Goal: Complete application form: Complete application form

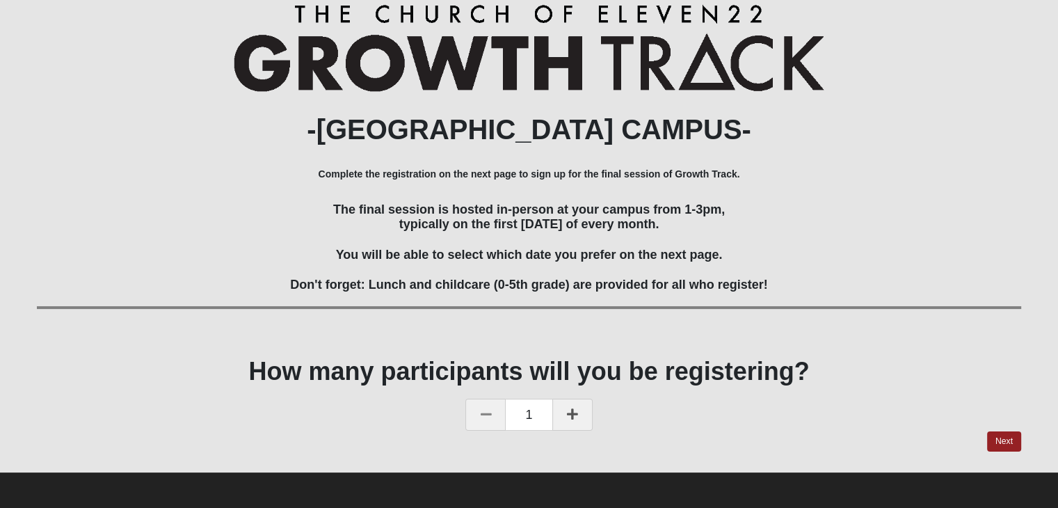
scroll to position [156, 0]
click at [1002, 440] on link "Next" at bounding box center [1004, 441] width 34 height 20
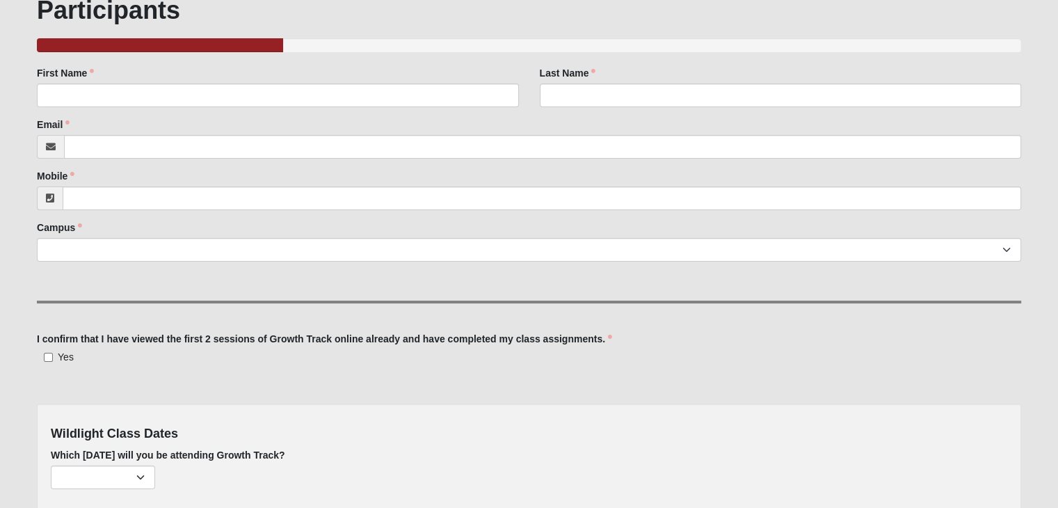
scroll to position [172, 0]
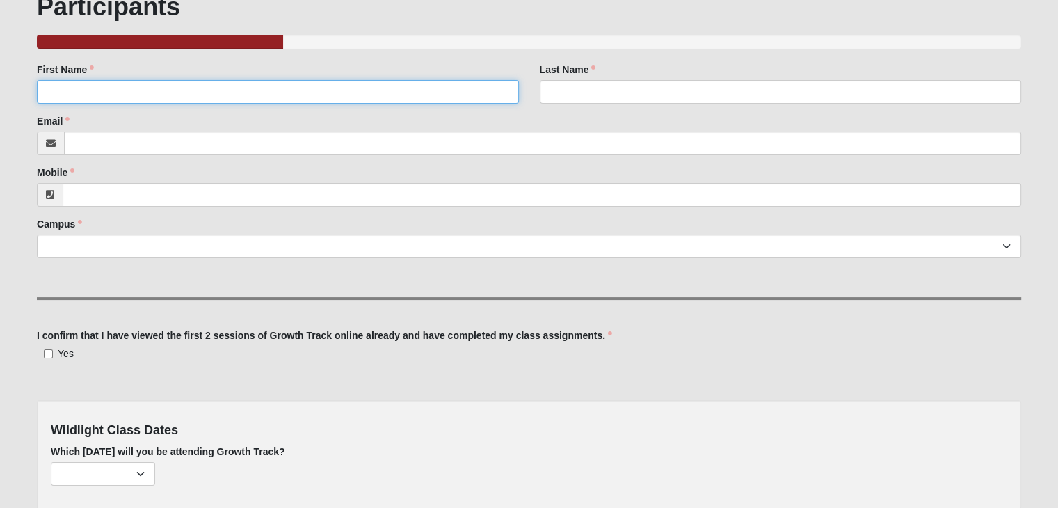
click at [383, 90] on input "First Name" at bounding box center [277, 92] width 481 height 24
type input "Marc"
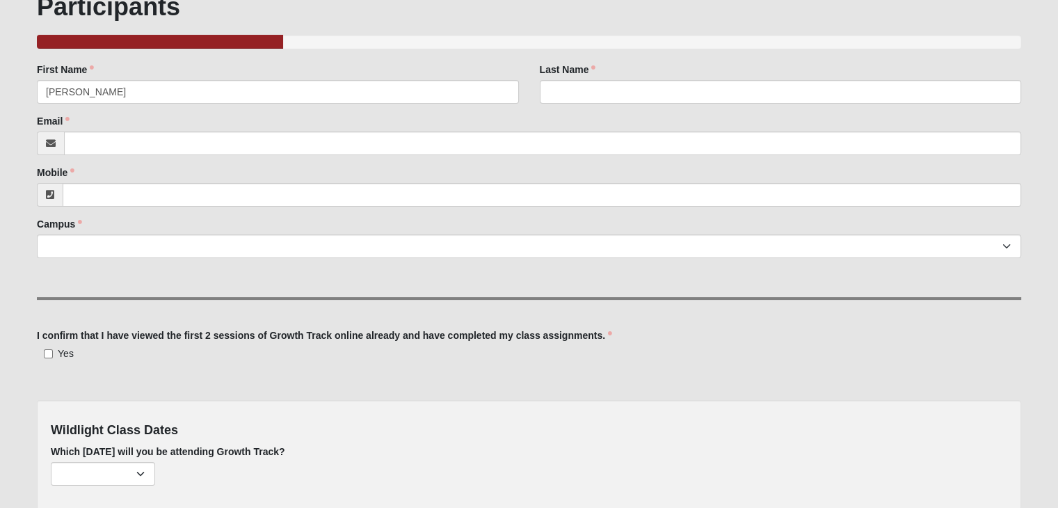
click at [565, 79] on div "Last Name Last Name is required." at bounding box center [780, 83] width 481 height 41
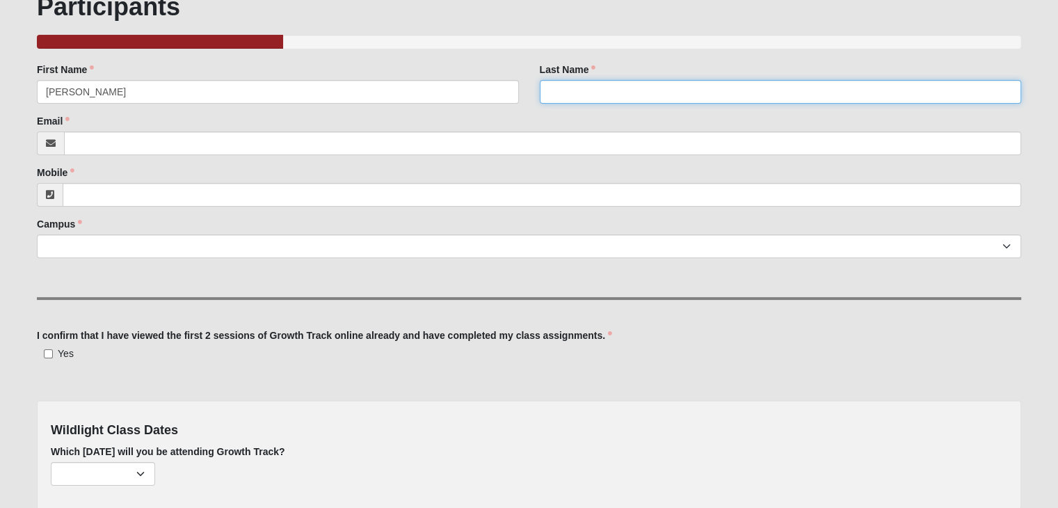
click at [571, 95] on input "Last Name" at bounding box center [780, 92] width 481 height 24
type input "Renta, Jr"
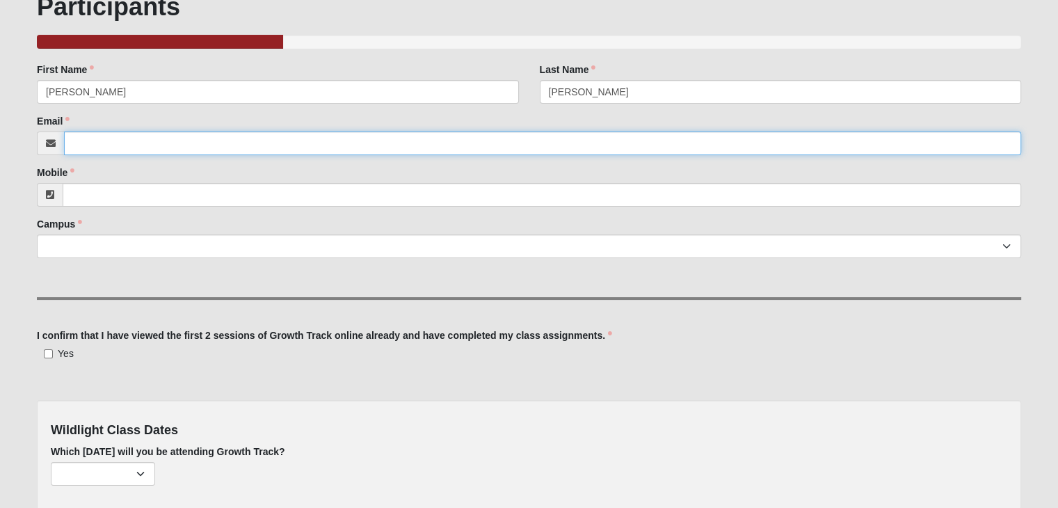
type input "marcrenta@fcaangels.com"
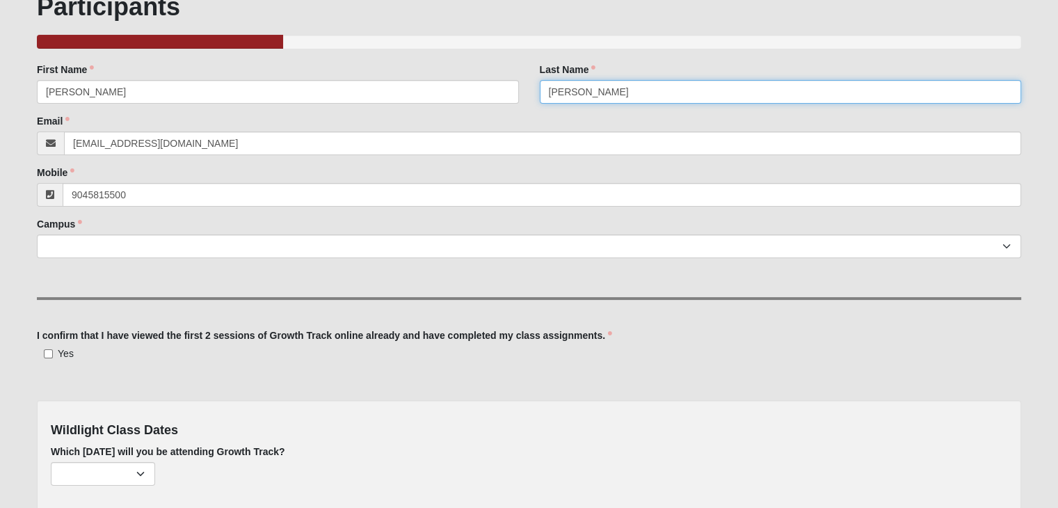
type input "(904) 581-5500"
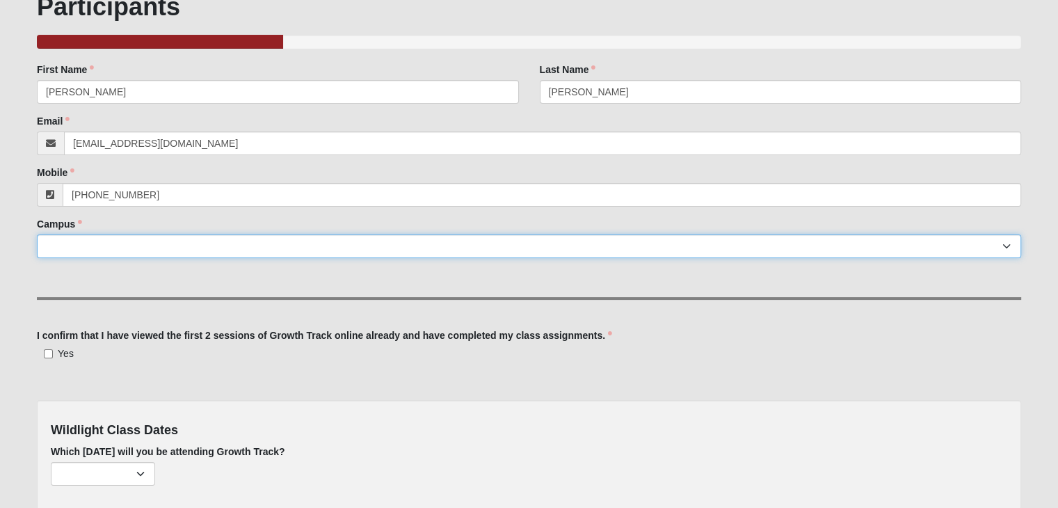
click at [166, 241] on select "Arlington Baymeadows Eleven22 Online Fleming Island Jesup Mandarin North Jax Or…" at bounding box center [529, 246] width 985 height 24
select select "17"
click at [37, 234] on select "Arlington Baymeadows Eleven22 Online Fleming Island Jesup Mandarin North Jax Or…" at bounding box center [529, 246] width 985 height 24
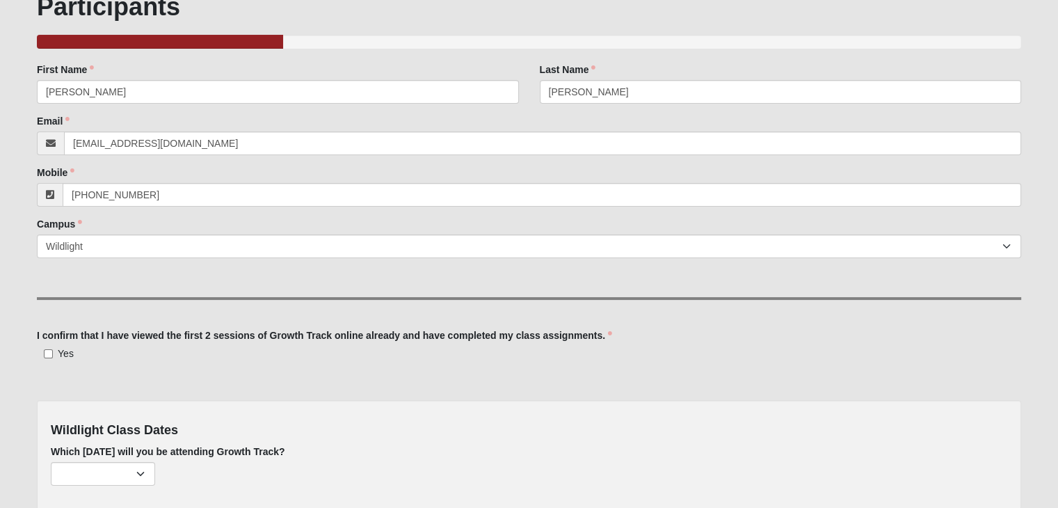
click at [198, 297] on hr at bounding box center [529, 298] width 985 height 3
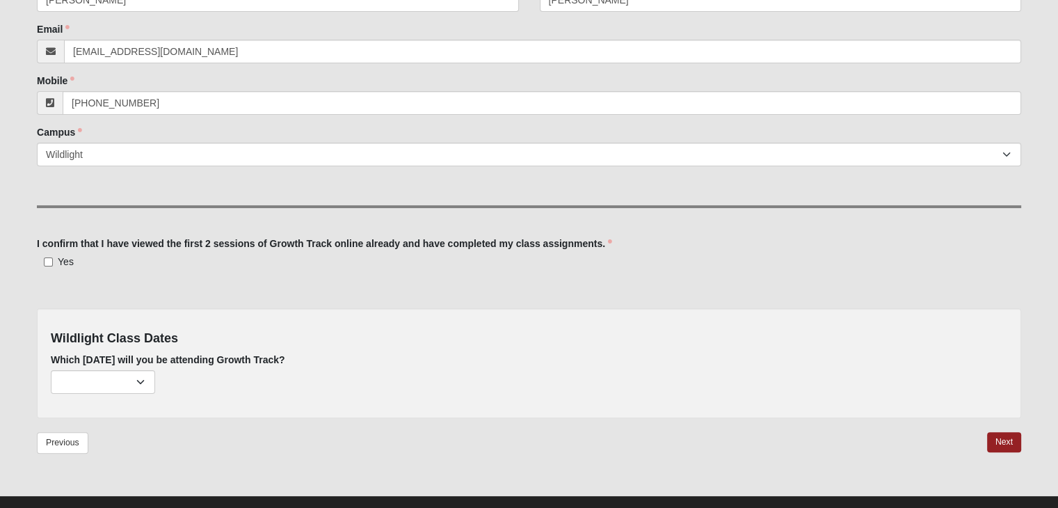
scroll to position [267, 0]
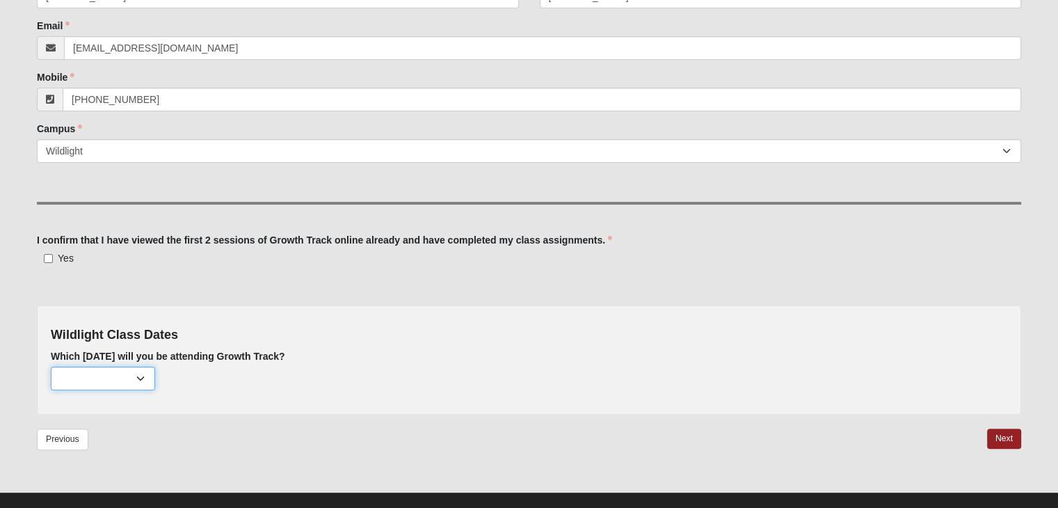
click at [144, 376] on select "February 2nd (none remaining) March 2nd (none remaining) April 6th (none remain…" at bounding box center [103, 379] width 104 height 24
select select "811"
click at [51, 367] on select "February 2nd (none remaining) March 2nd (none remaining) April 6th (none remain…" at bounding box center [103, 379] width 104 height 24
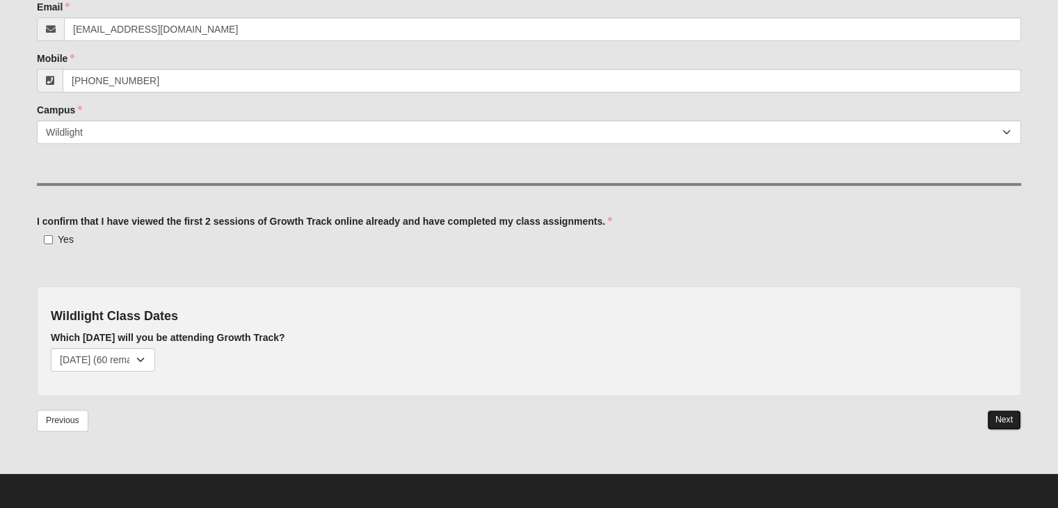
click at [998, 419] on link "Next" at bounding box center [1004, 420] width 34 height 20
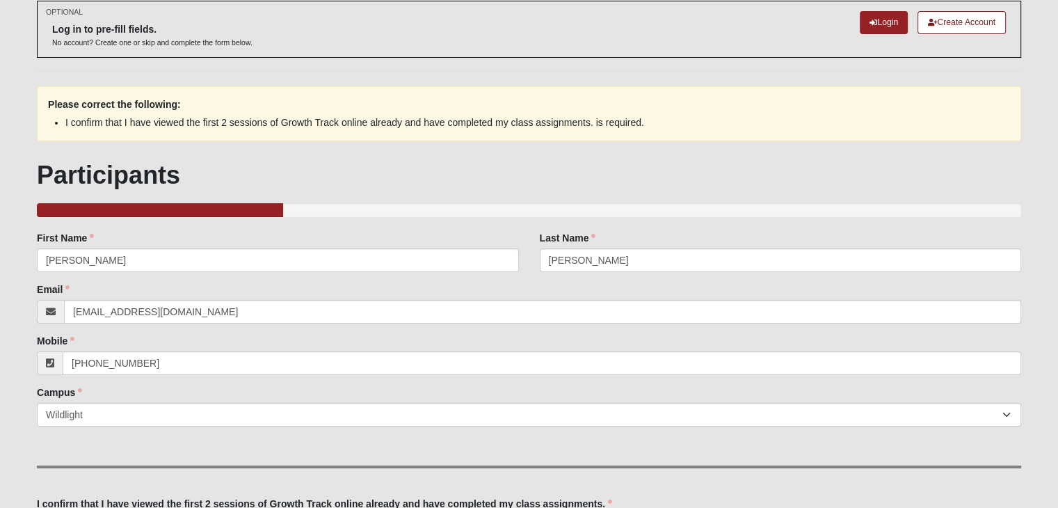
scroll to position [113, 0]
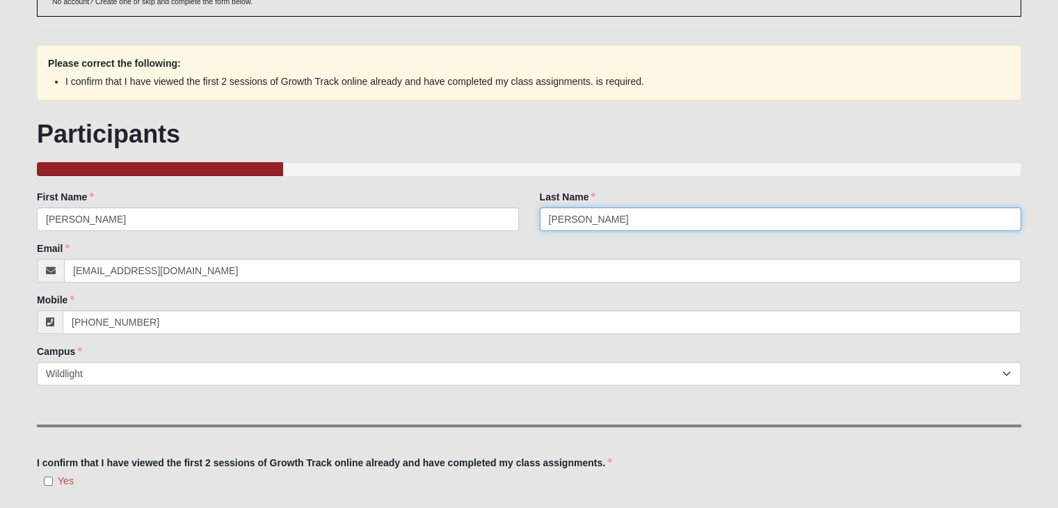
click at [616, 216] on input "Renta, Jr" at bounding box center [780, 219] width 481 height 24
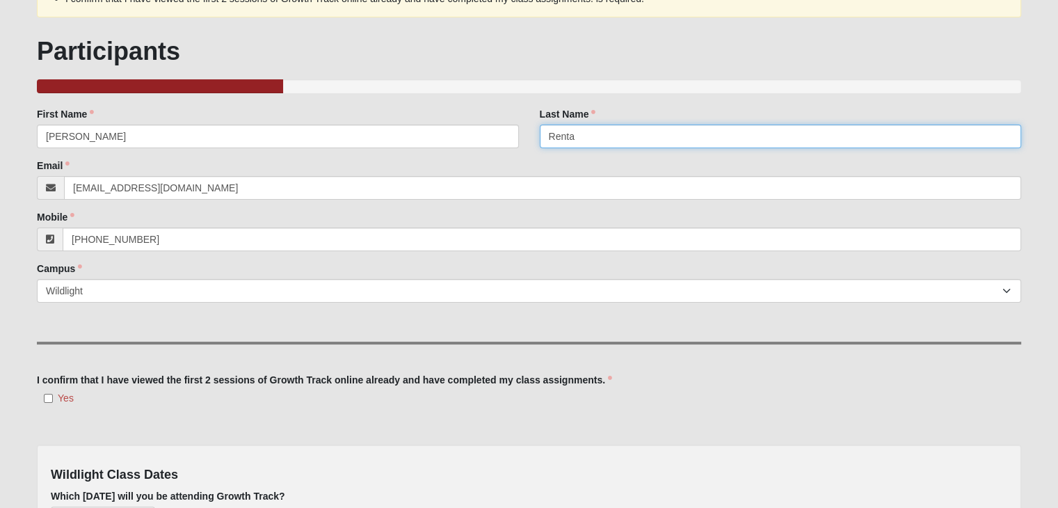
scroll to position [258, 0]
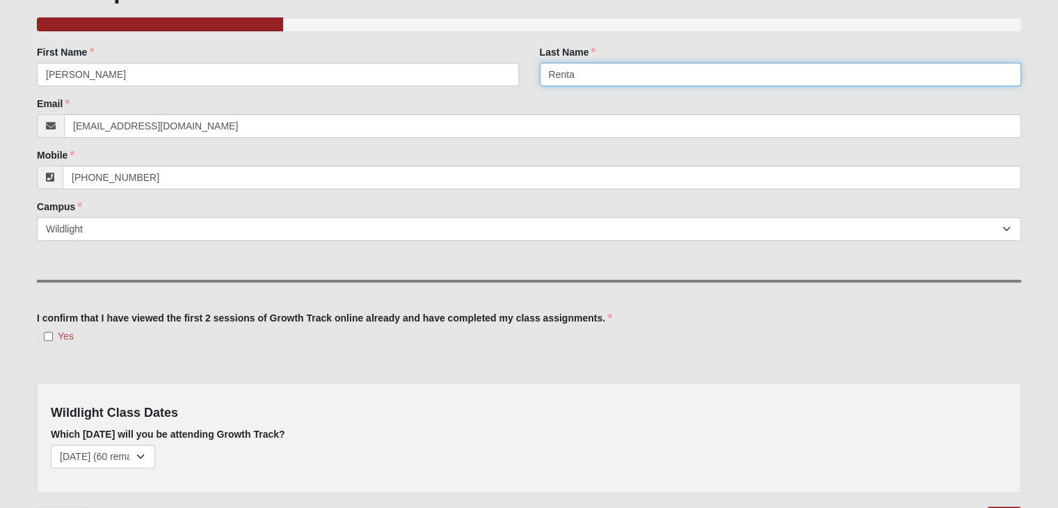
type input "Renta"
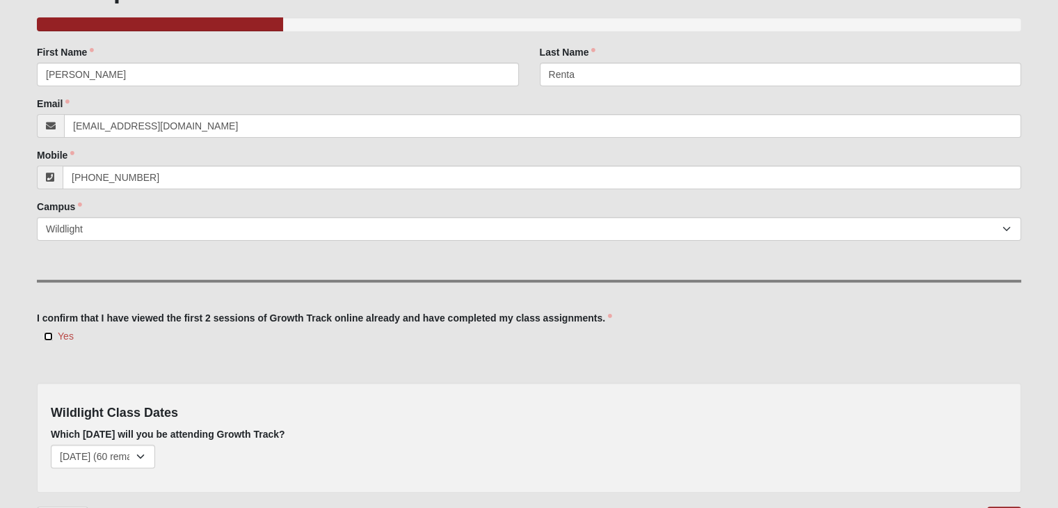
click at [53, 334] on input "Yes" at bounding box center [48, 336] width 9 height 9
checkbox input "true"
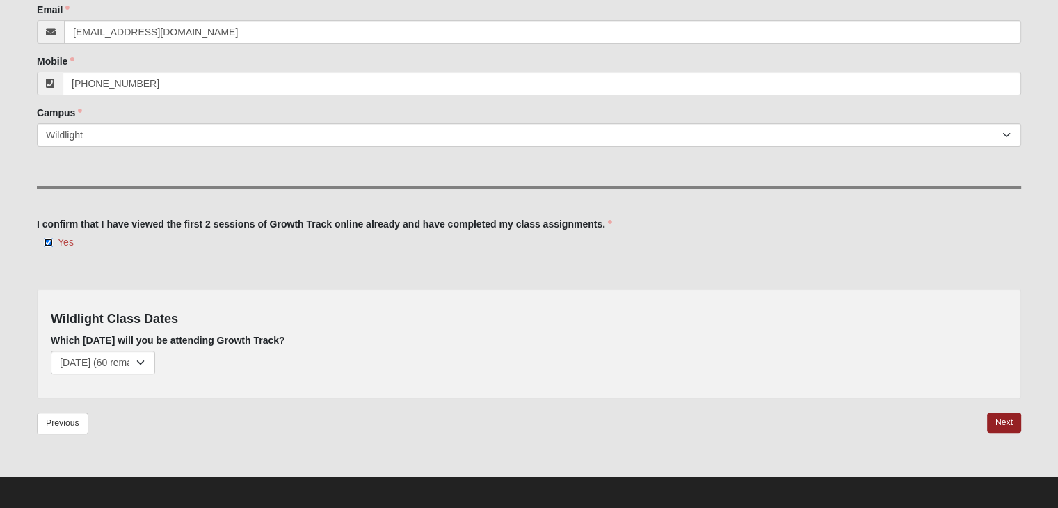
scroll to position [354, 0]
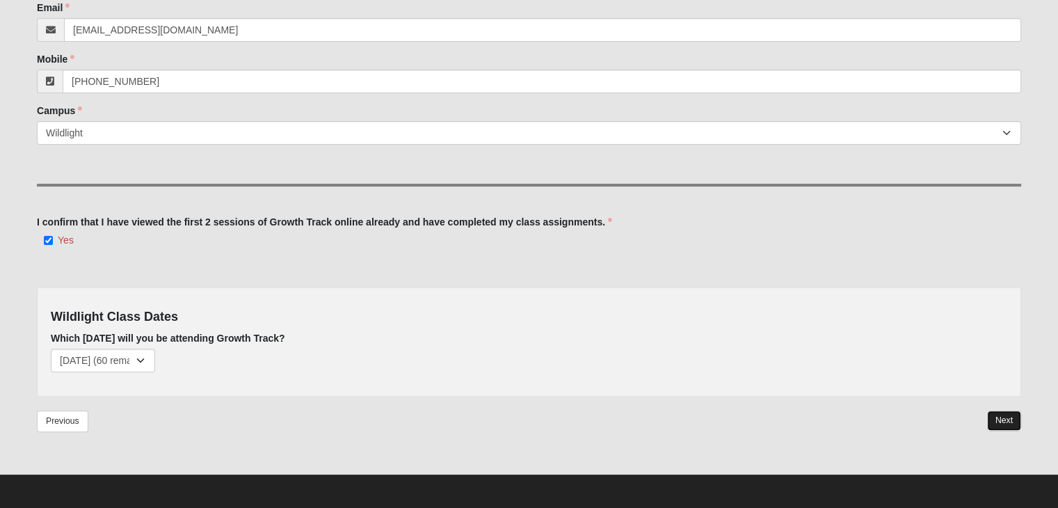
click at [1012, 420] on link "Next" at bounding box center [1004, 420] width 34 height 20
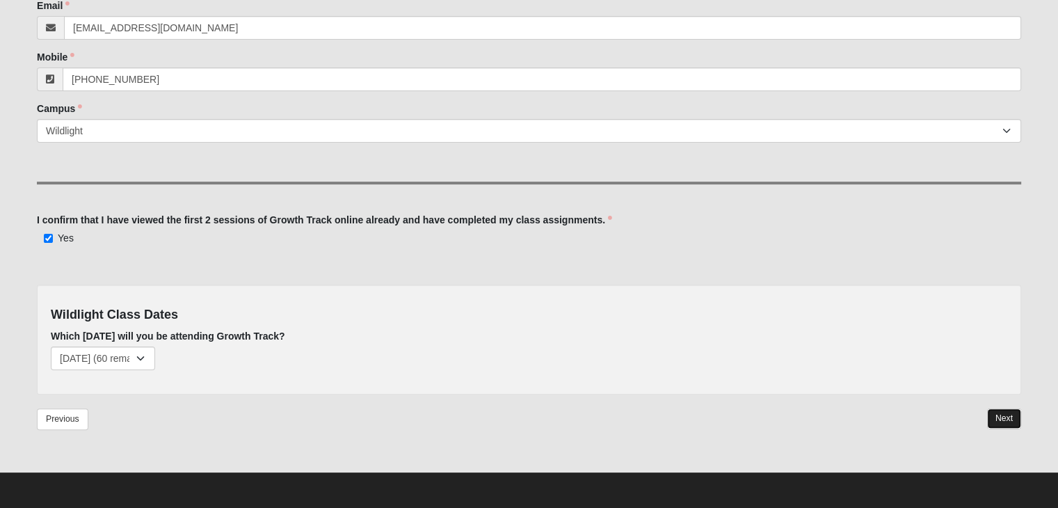
scroll to position [286, 0]
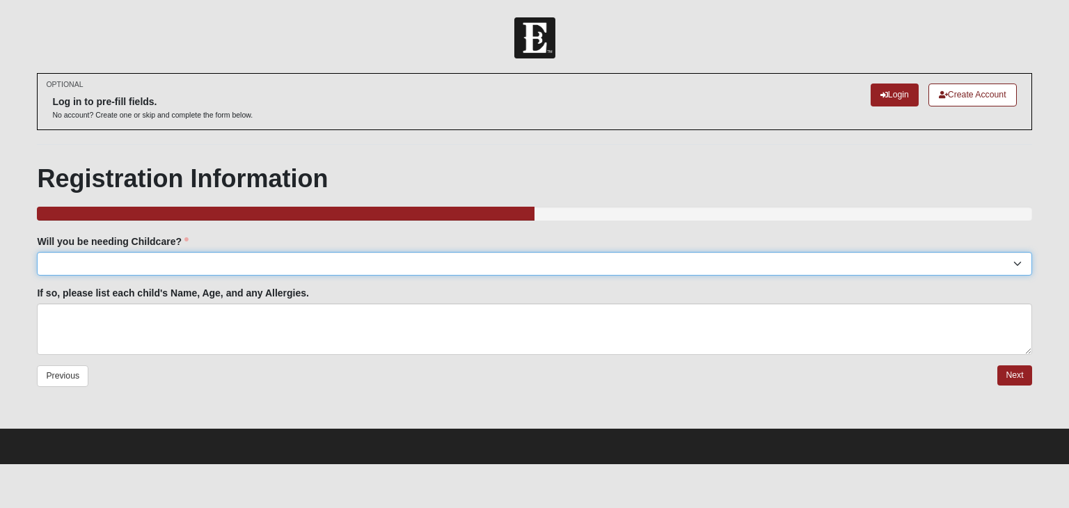
click at [1023, 263] on select "Yes No" at bounding box center [534, 264] width 994 height 24
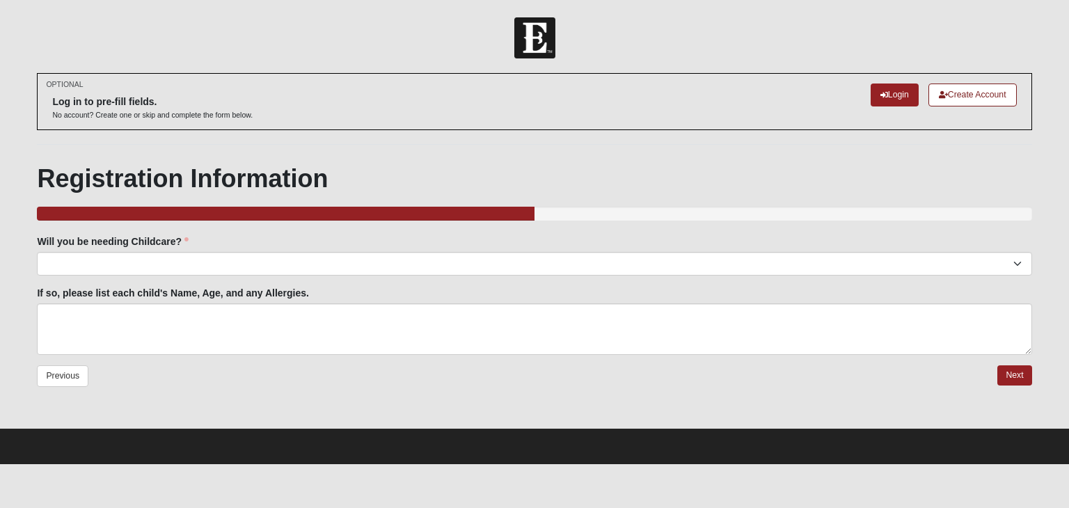
click at [480, 363] on fieldset "Will you be needing Childcare? Yes No Will you be needing Childcare? is require…" at bounding box center [534, 299] width 994 height 131
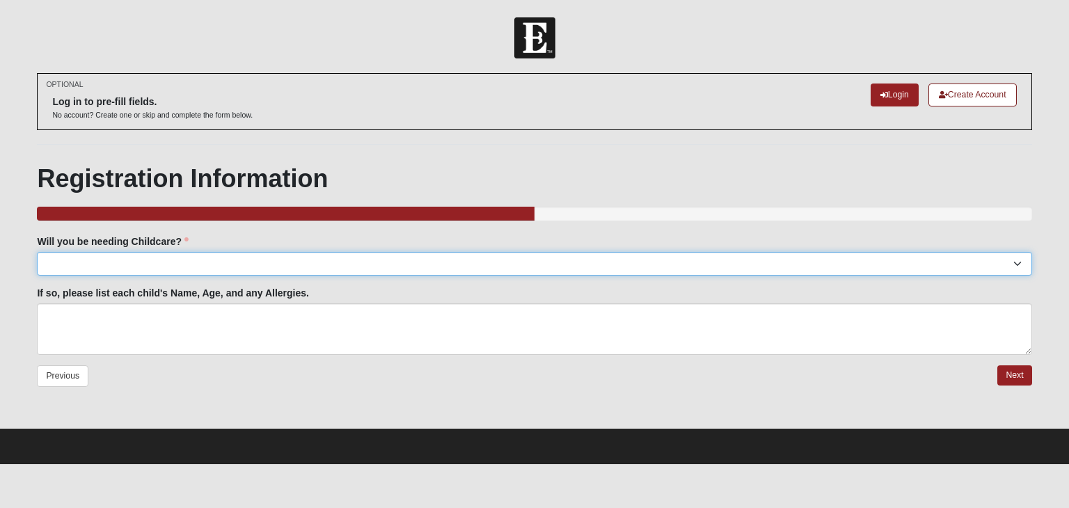
click at [1016, 262] on select "Yes No" at bounding box center [534, 264] width 994 height 24
select select "No"
click at [37, 252] on select "Yes No" at bounding box center [534, 264] width 994 height 24
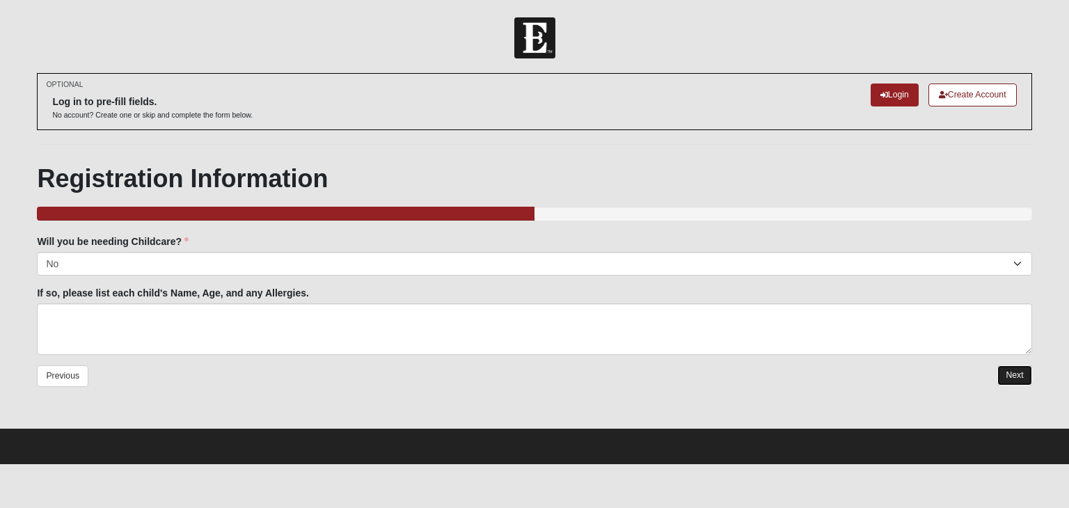
click at [1018, 368] on link "Next" at bounding box center [1014, 375] width 34 height 20
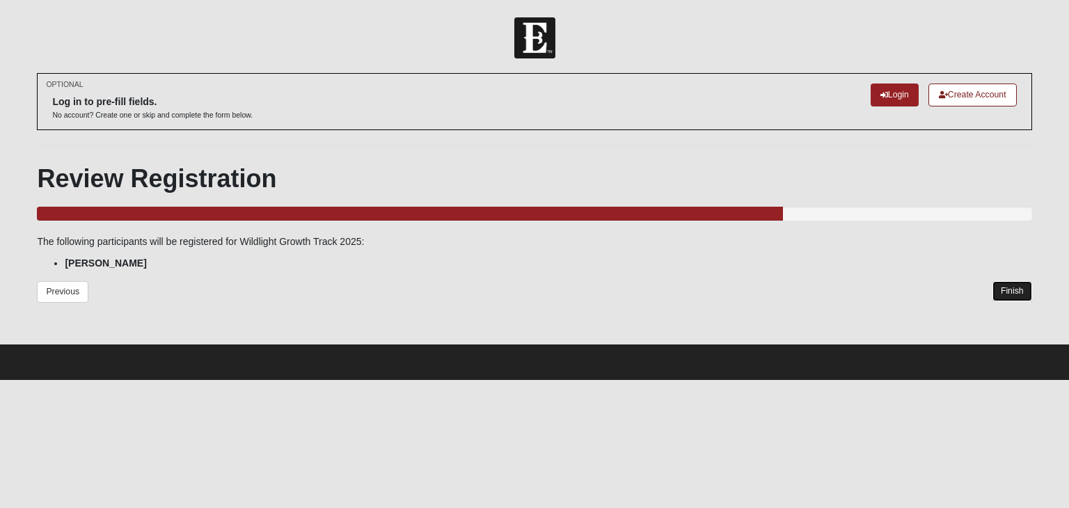
click at [1017, 289] on link "Finish" at bounding box center [1012, 291] width 40 height 20
